Goal: Transaction & Acquisition: Subscribe to service/newsletter

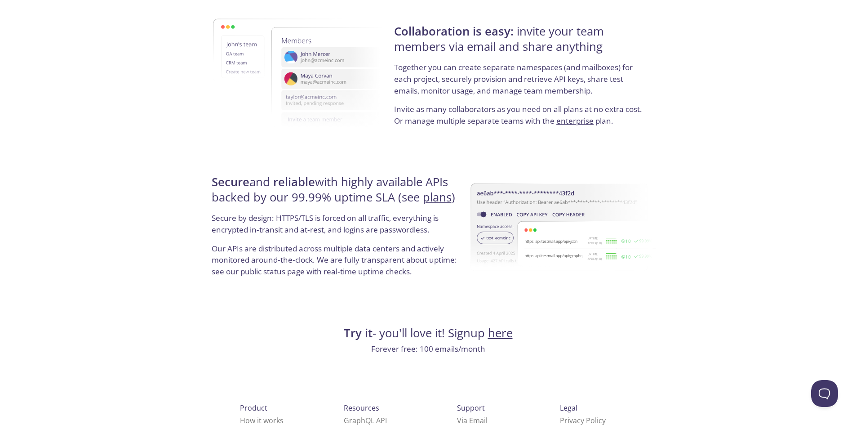
scroll to position [1631, 0]
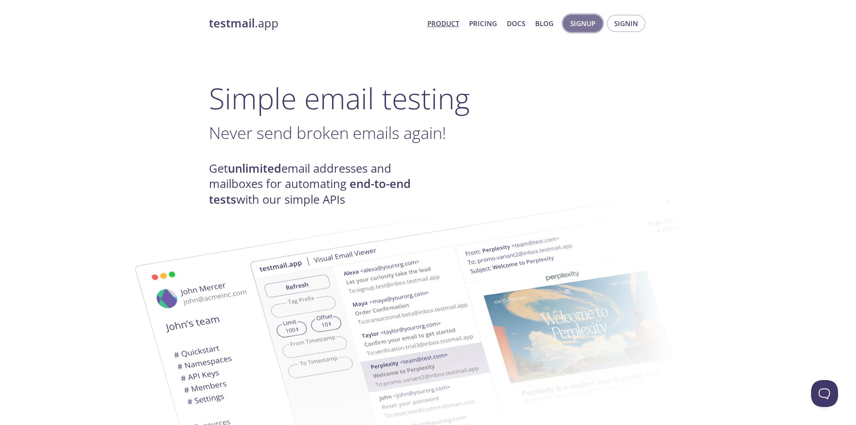
click at [601, 21] on button "Signup" at bounding box center [583, 23] width 40 height 17
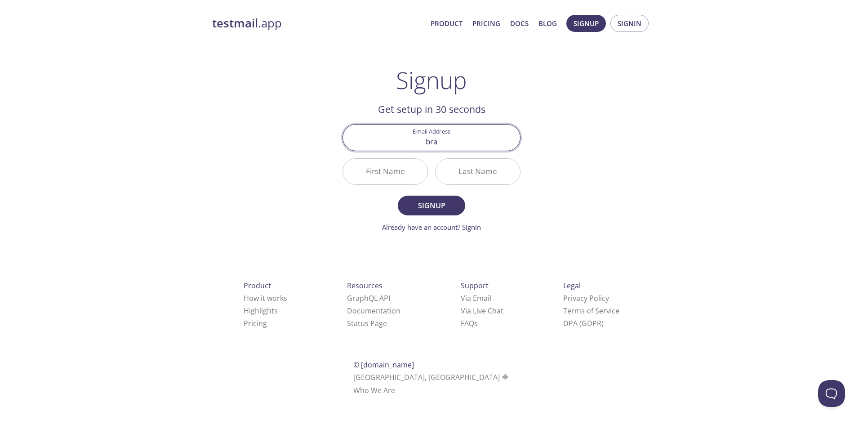
type input "brayan.jimenez@investorflow.com"
click at [355, 169] on input "First Name" at bounding box center [385, 172] width 84 height 26
type input "Brayan"
click at [492, 178] on input "Last Name" at bounding box center [478, 172] width 84 height 26
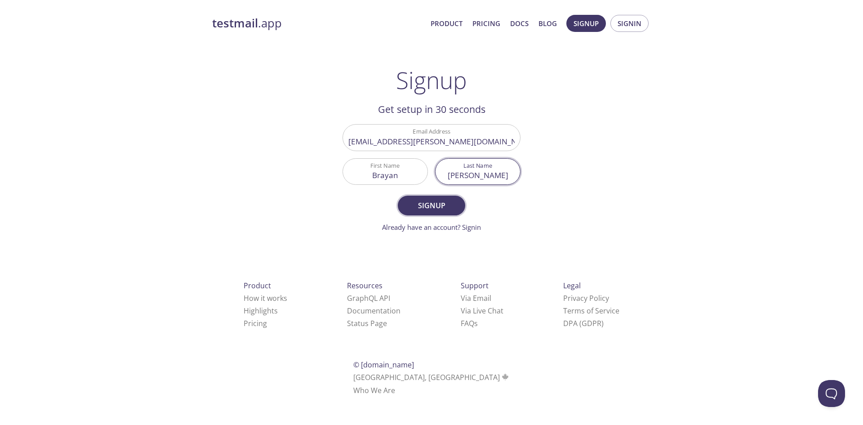
type input "jimenez"
click at [452, 200] on button "Signup" at bounding box center [431, 206] width 67 height 20
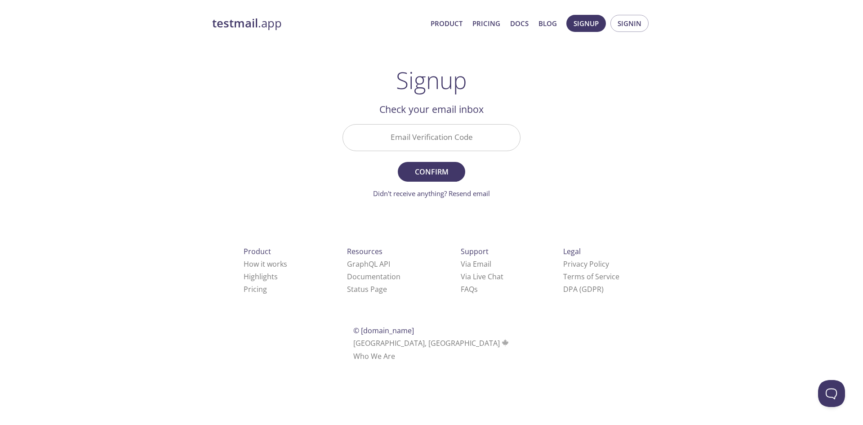
drag, startPoint x: 432, startPoint y: 133, endPoint x: 439, endPoint y: 147, distance: 16.3
click at [432, 133] on input "Email Verification Code" at bounding box center [431, 138] width 177 height 26
click at [472, 133] on input "Email Verification Code" at bounding box center [431, 138] width 177 height 26
paste input "MM6NG3A"
type input "MM6NG3A"
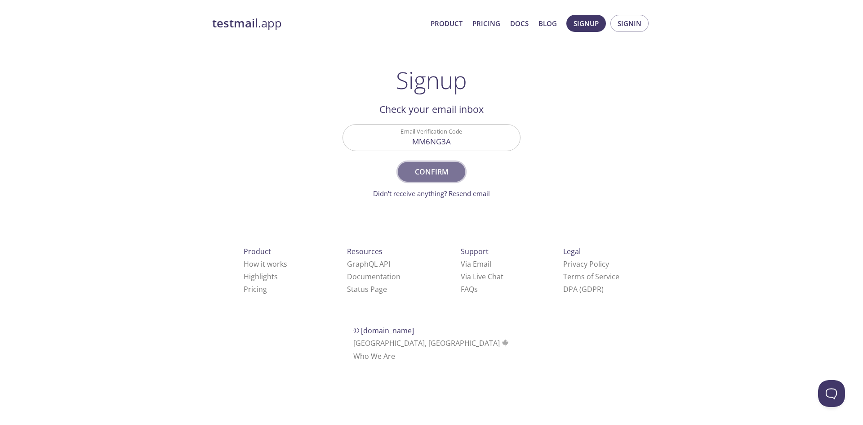
click at [435, 170] on span "Confirm" at bounding box center [432, 171] width 48 height 13
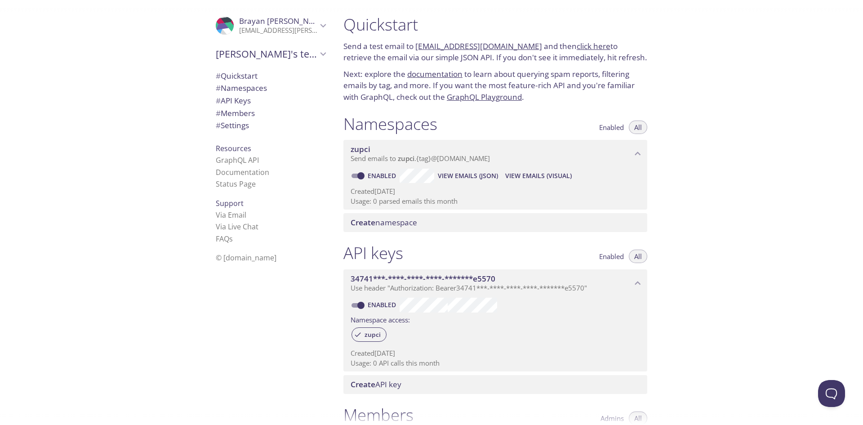
drag, startPoint x: 167, startPoint y: 12, endPoint x: 601, endPoint y: 396, distance: 579.5
click at [714, 424] on html ".cls-1 { fill: #6d5ca8; } .cls-2 { fill: #3fc191; } .cls-3 { fill: #3b4752; } .…" at bounding box center [431, 424] width 863 height 849
click at [496, 175] on span "View Emails (JSON)" at bounding box center [468, 175] width 60 height 11
click at [550, 172] on span "View Emails (Visual)" at bounding box center [538, 175] width 67 height 11
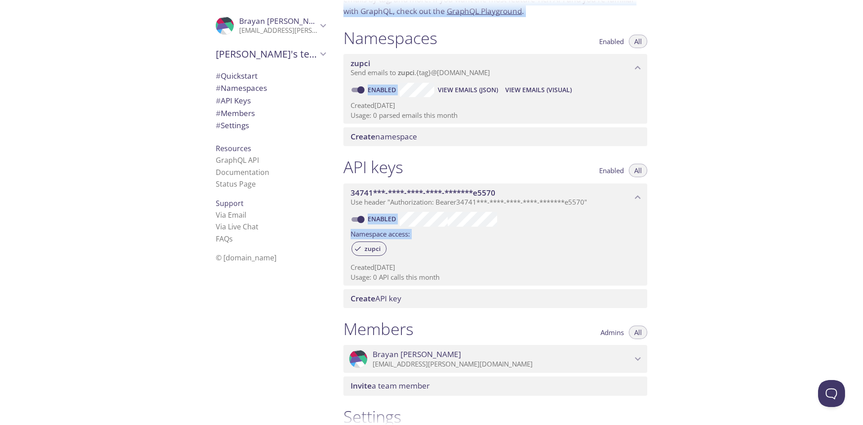
scroll to position [90, 0]
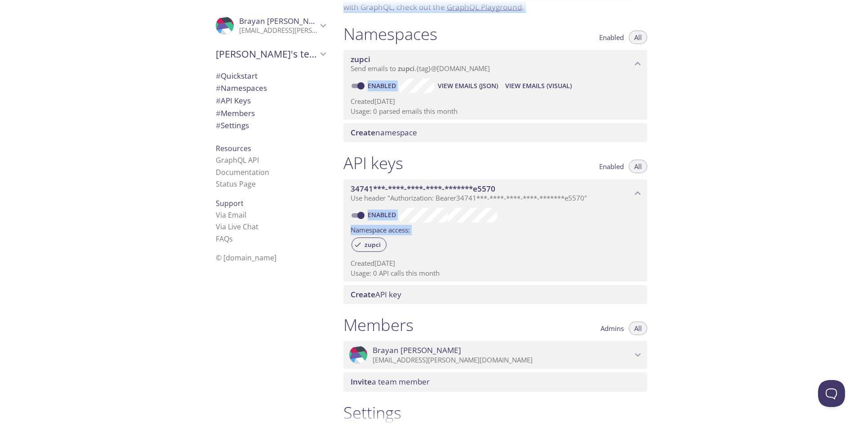
drag, startPoint x: 340, startPoint y: 23, endPoint x: 549, endPoint y: 237, distance: 299.1
click at [549, 237] on div "Quickstart Send a test email to zupci.test@inbox.testmail.app and then click he…" at bounding box center [498, 122] width 325 height 425
copy div "Send a test email to zupci.test@inbox.testmail.app and then click here to retri…"
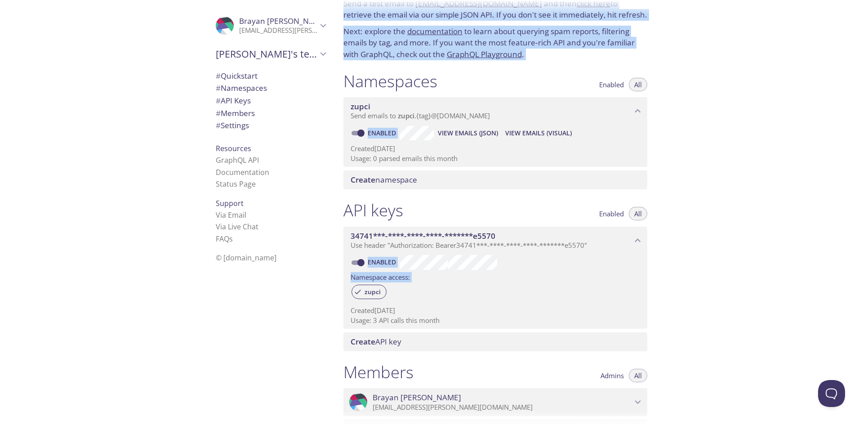
scroll to position [0, 0]
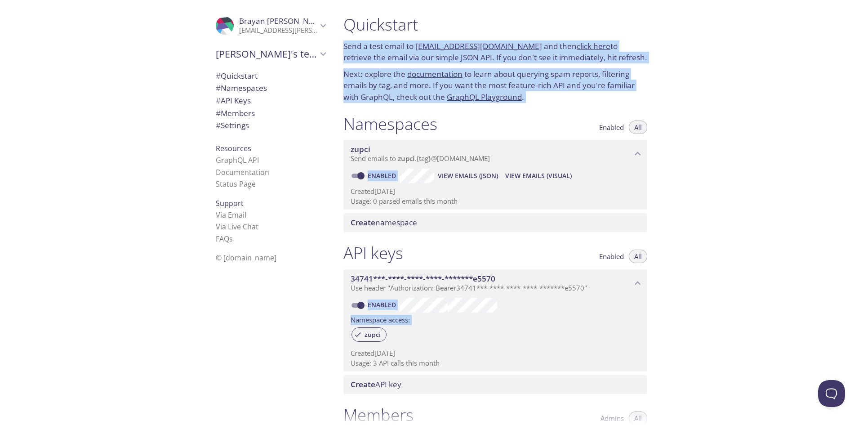
click at [689, 71] on div "Quickstart Send a test email to zupci.test@inbox.testmail.app and then click he…" at bounding box center [599, 212] width 527 height 425
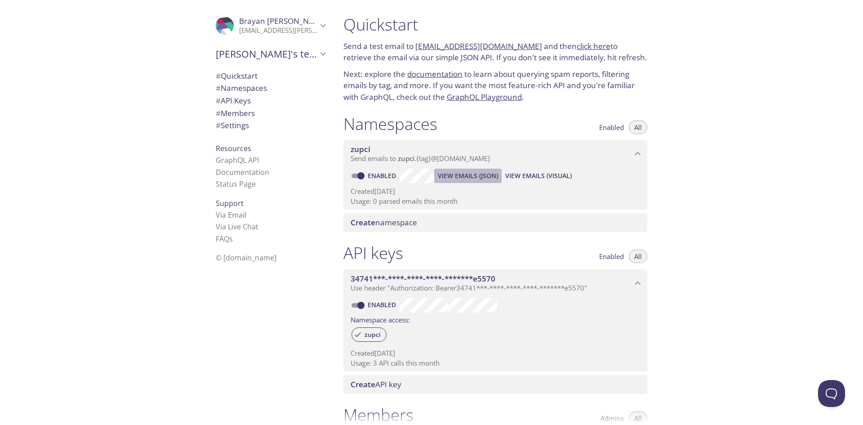
click at [463, 178] on span "View Emails (JSON)" at bounding box center [468, 175] width 60 height 11
click at [527, 171] on span "View Emails (Visual)" at bounding box center [538, 175] width 67 height 11
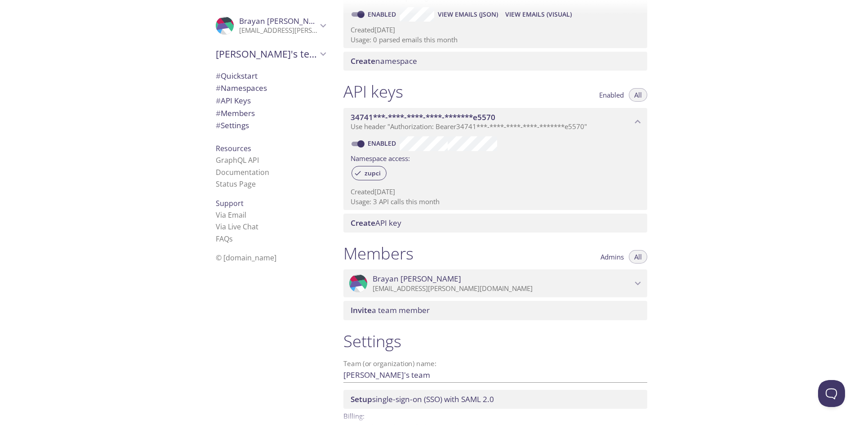
scroll to position [214, 0]
